Goal: Information Seeking & Learning: Understand process/instructions

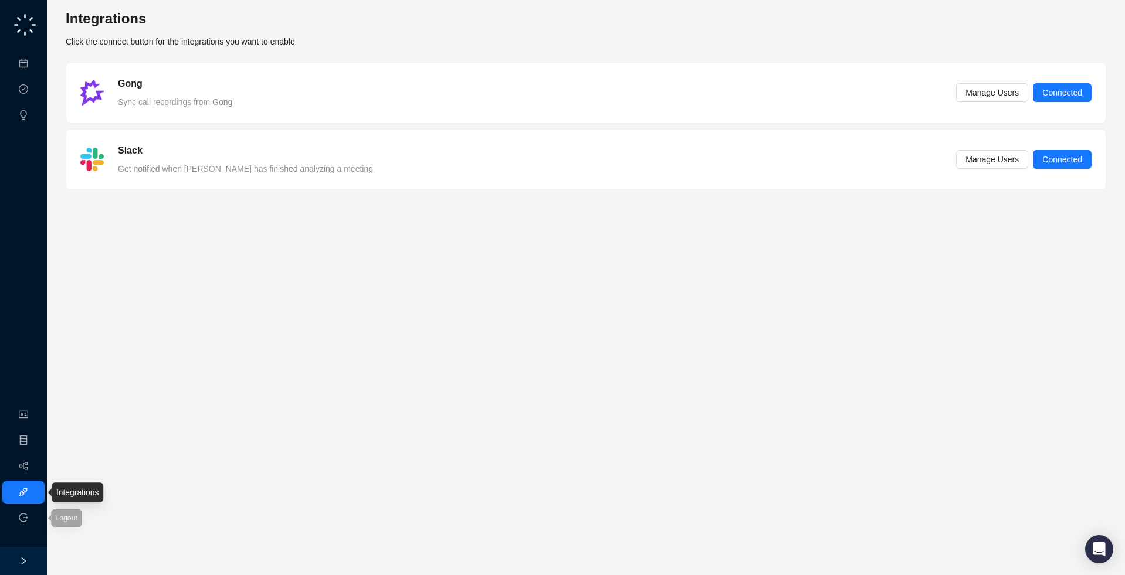
click at [34, 491] on link "Integrations" at bounding box center [55, 492] width 43 height 9
click at [35, 64] on link "Meetings & Calls" at bounding box center [65, 63] width 62 height 9
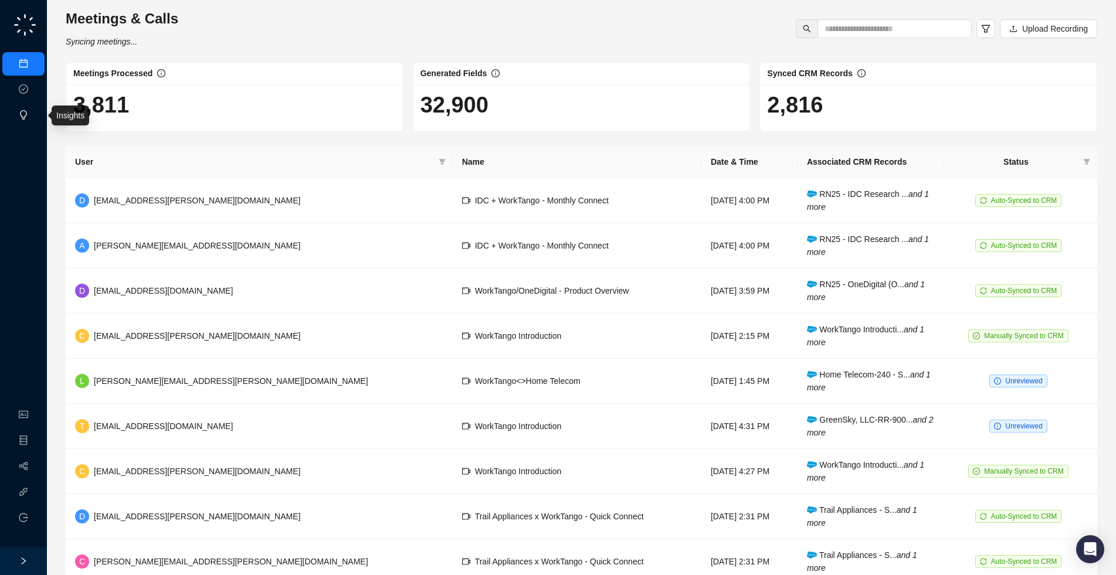
click at [34, 114] on link "Insights" at bounding box center [48, 115] width 28 height 9
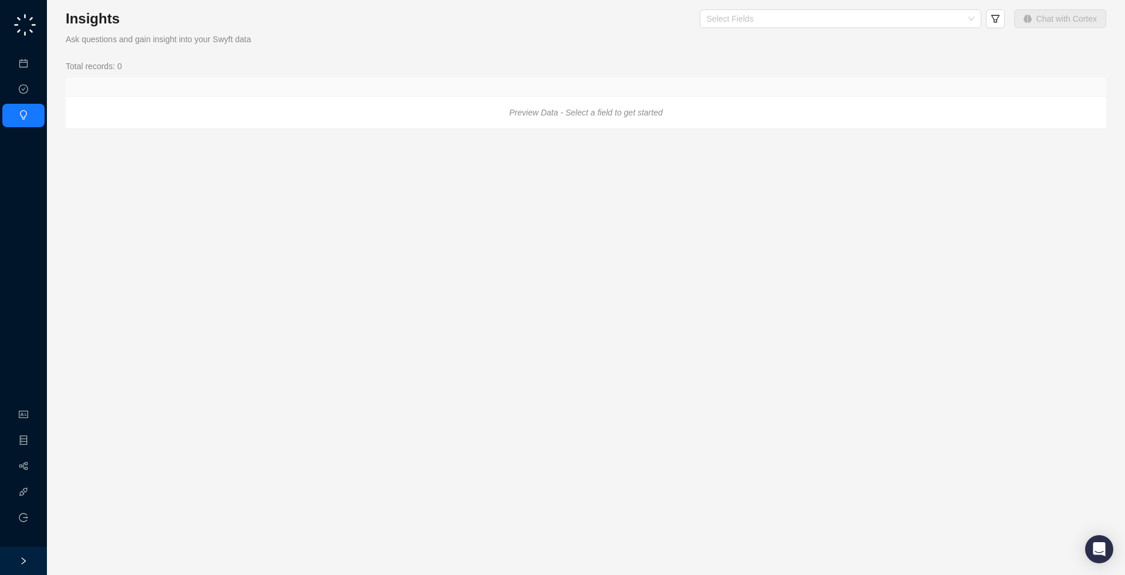
click at [26, 557] on icon "right" at bounding box center [23, 561] width 8 height 8
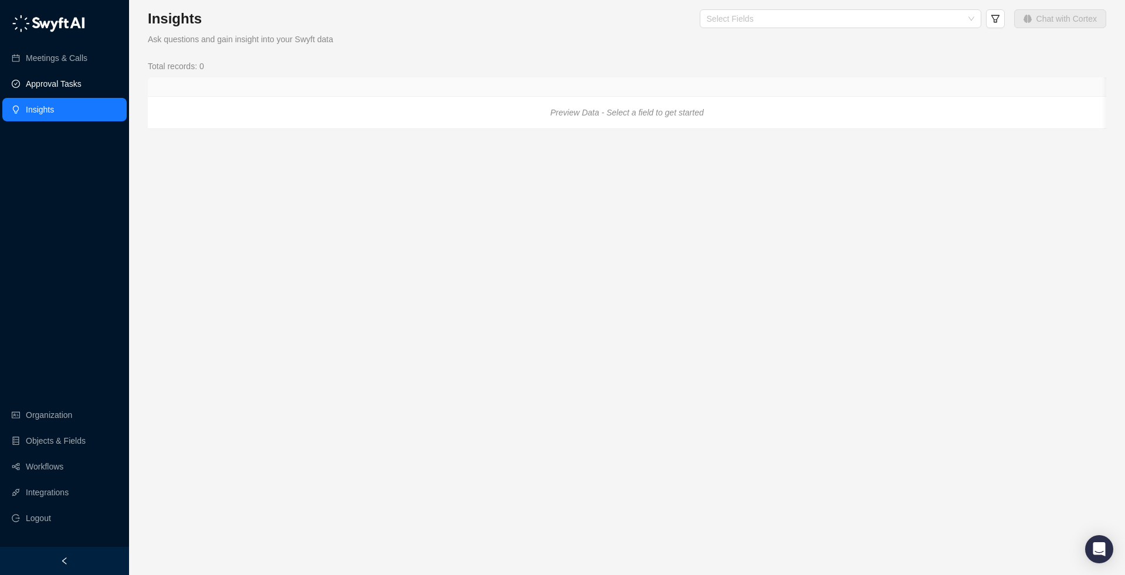
click at [42, 95] on link "Approval Tasks" at bounding box center [54, 83] width 56 height 23
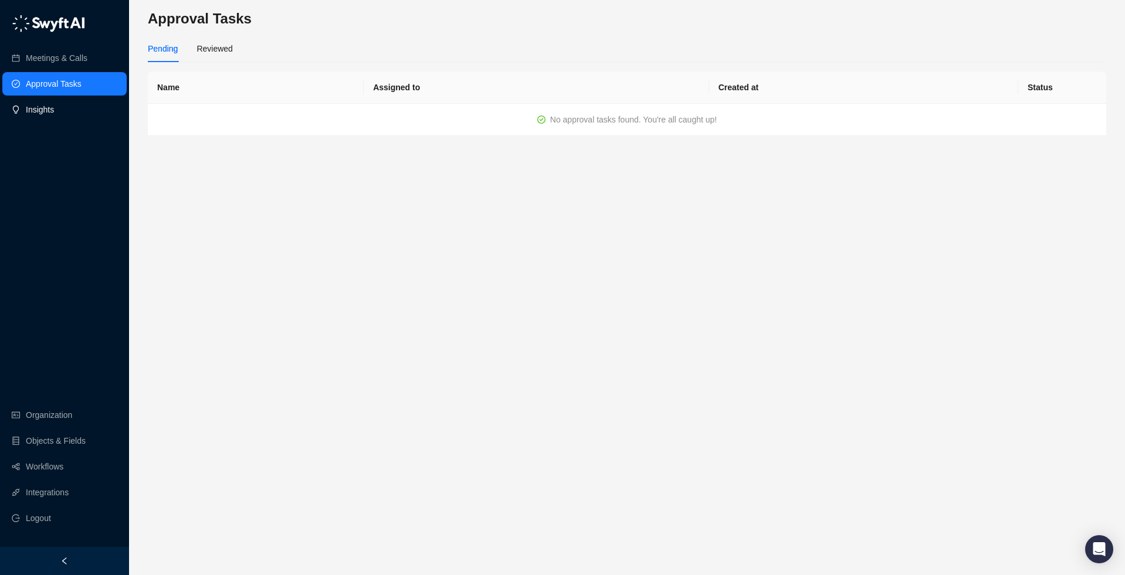
click at [40, 110] on link "Insights" at bounding box center [40, 109] width 28 height 23
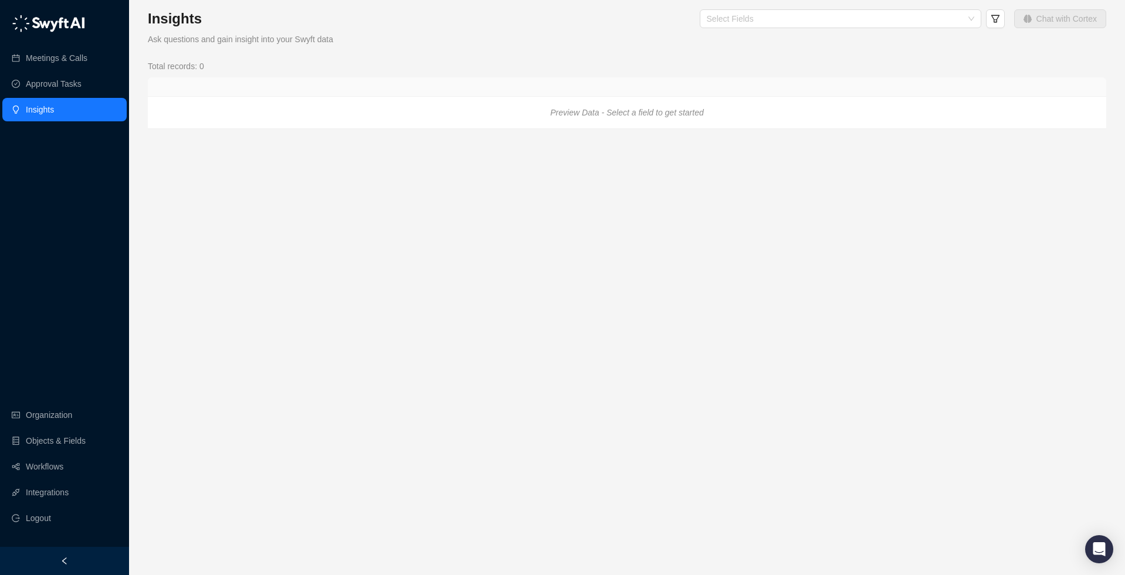
click at [32, 9] on div "Meetings & Calls Approval Tasks Insights" at bounding box center [64, 66] width 129 height 115
click at [39, 22] on img at bounding box center [48, 24] width 73 height 18
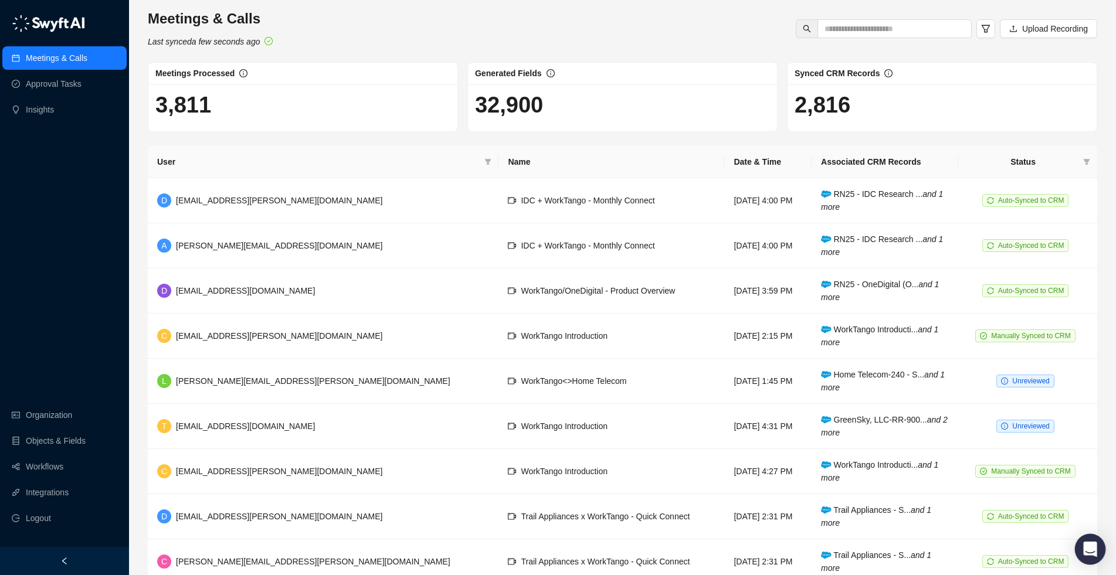
click at [1092, 551] on icon "Open Intercom Messenger" at bounding box center [1089, 549] width 13 height 15
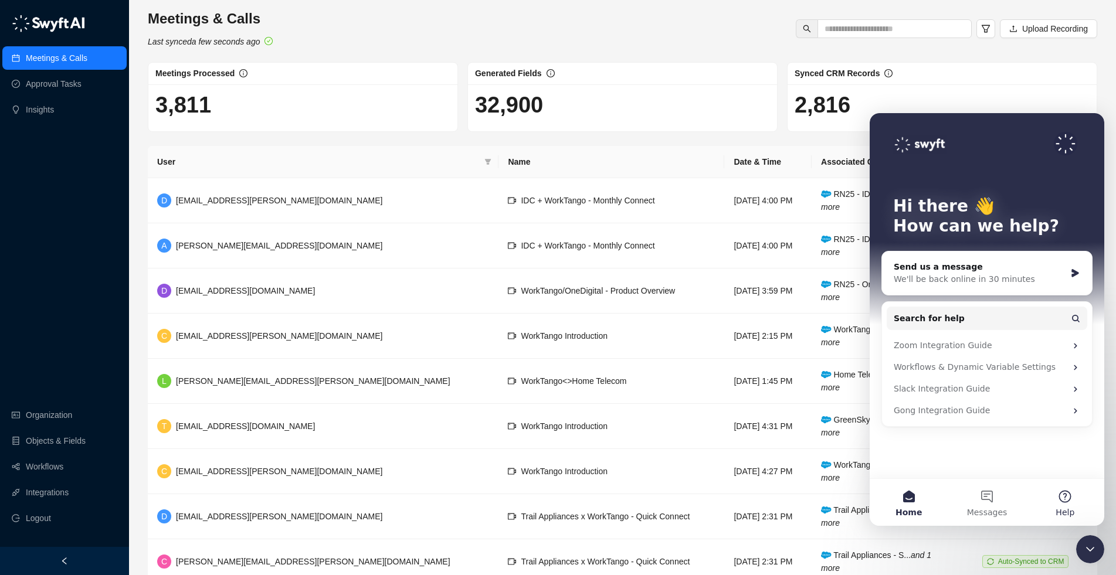
click at [1068, 496] on button "Help" at bounding box center [1066, 502] width 78 height 47
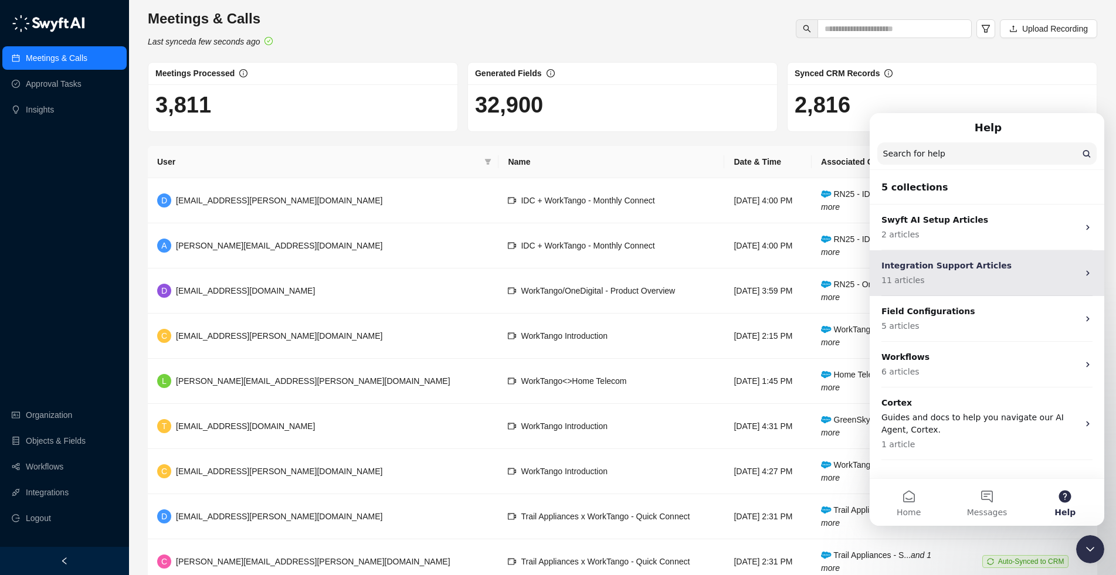
click at [1039, 277] on p "11 articles" at bounding box center [980, 281] width 197 height 12
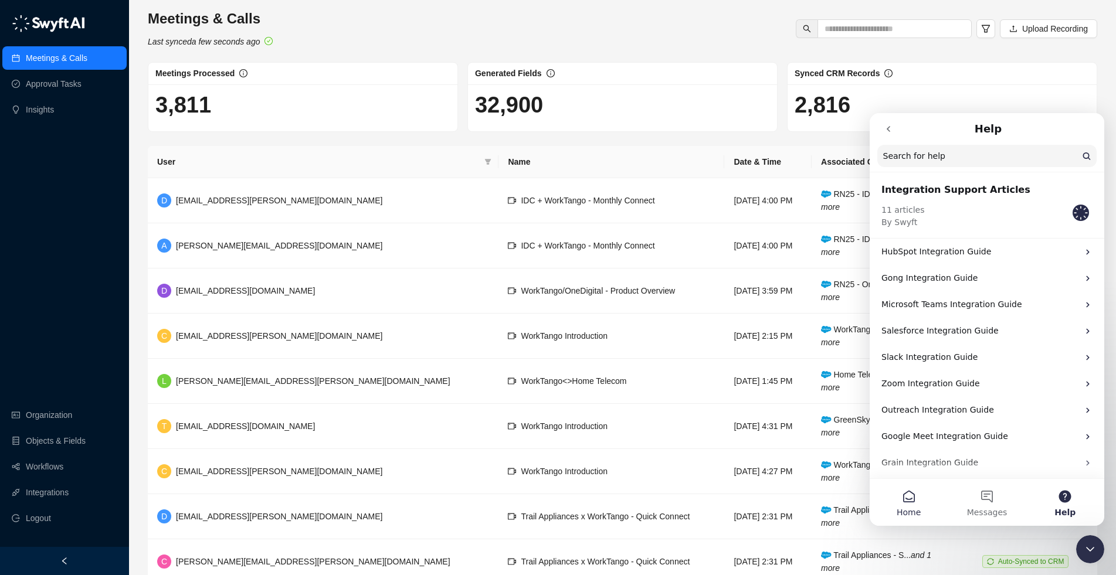
click at [919, 498] on button "Home" at bounding box center [909, 502] width 78 height 47
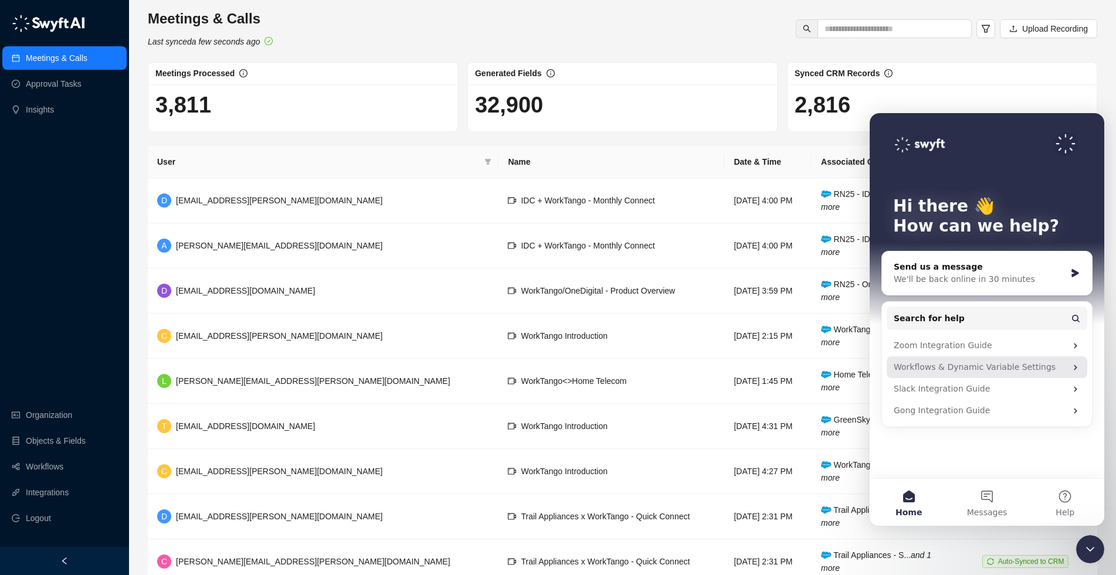
click at [987, 366] on div "Workflows & Dynamic Variable Settings" at bounding box center [980, 367] width 172 height 12
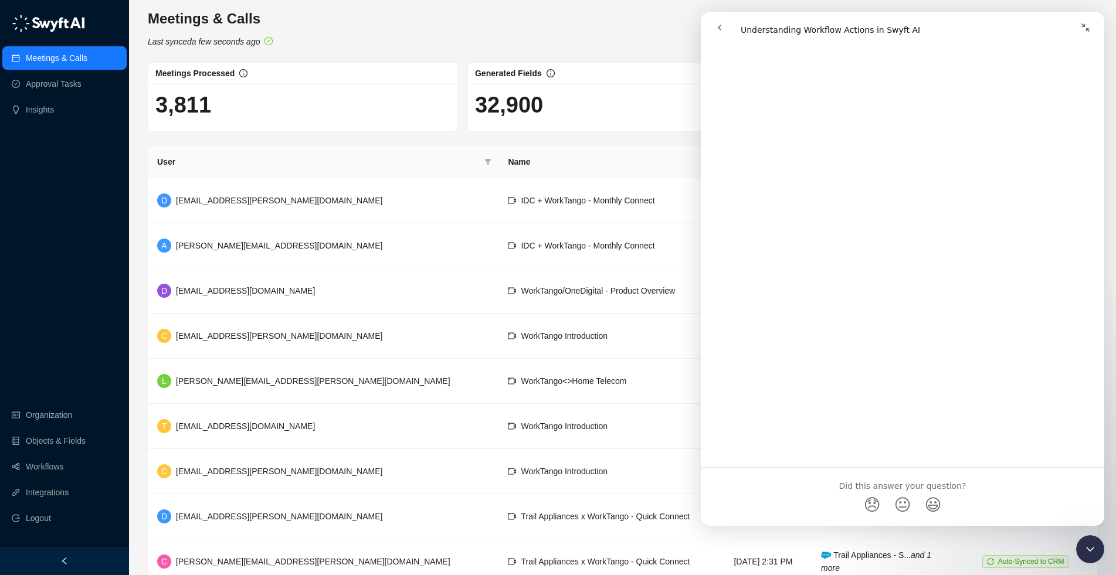
scroll to position [785, 0]
